Goal: Task Accomplishment & Management: Use online tool/utility

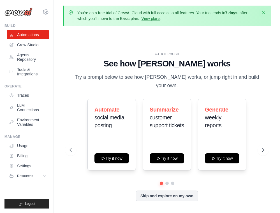
click at [264, 13] on icon "button" at bounding box center [264, 13] width 6 height 6
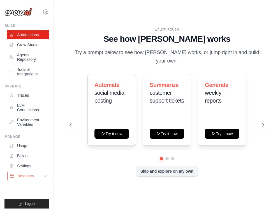
click at [39, 176] on button "Resources" at bounding box center [28, 175] width 42 height 9
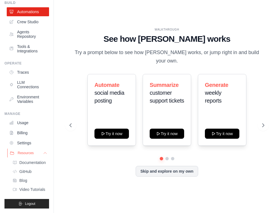
scroll to position [23, 0]
click at [31, 84] on link "LLM Connections" at bounding box center [28, 84] width 42 height 13
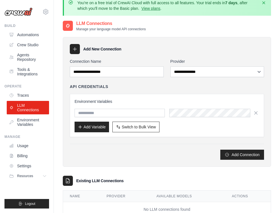
scroll to position [8, 0]
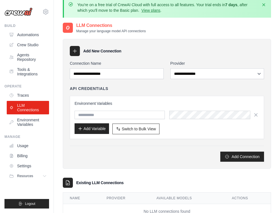
click at [92, 129] on button "Add Variable" at bounding box center [91, 128] width 34 height 11
click at [198, 79] on div "**********" at bounding box center [167, 110] width 194 height 101
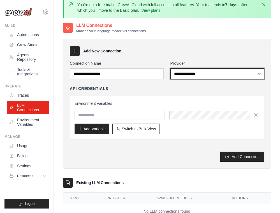
select select "*********"
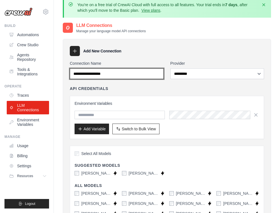
click at [113, 75] on input "Connection Name" at bounding box center [117, 73] width 94 height 11
type input "**********"
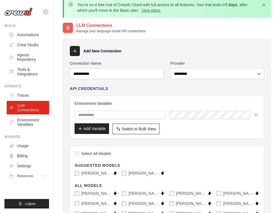
click at [89, 131] on button "Add Variable" at bounding box center [91, 128] width 34 height 11
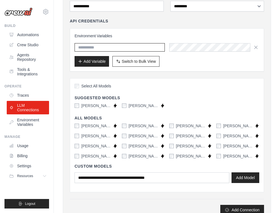
scroll to position [76, 0]
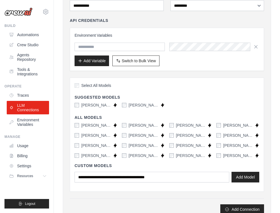
click at [179, 154] on label "[PERSON_NAME]-4-5" at bounding box center [191, 156] width 31 height 6
click at [256, 156] on icon at bounding box center [256, 155] width 3 height 4
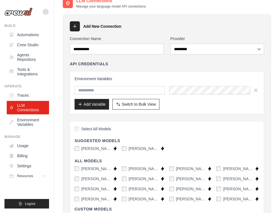
scroll to position [32, 0]
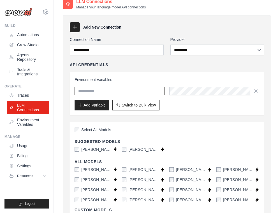
click at [142, 91] on input "text" at bounding box center [119, 91] width 90 height 8
